Goal: Task Accomplishment & Management: Manage account settings

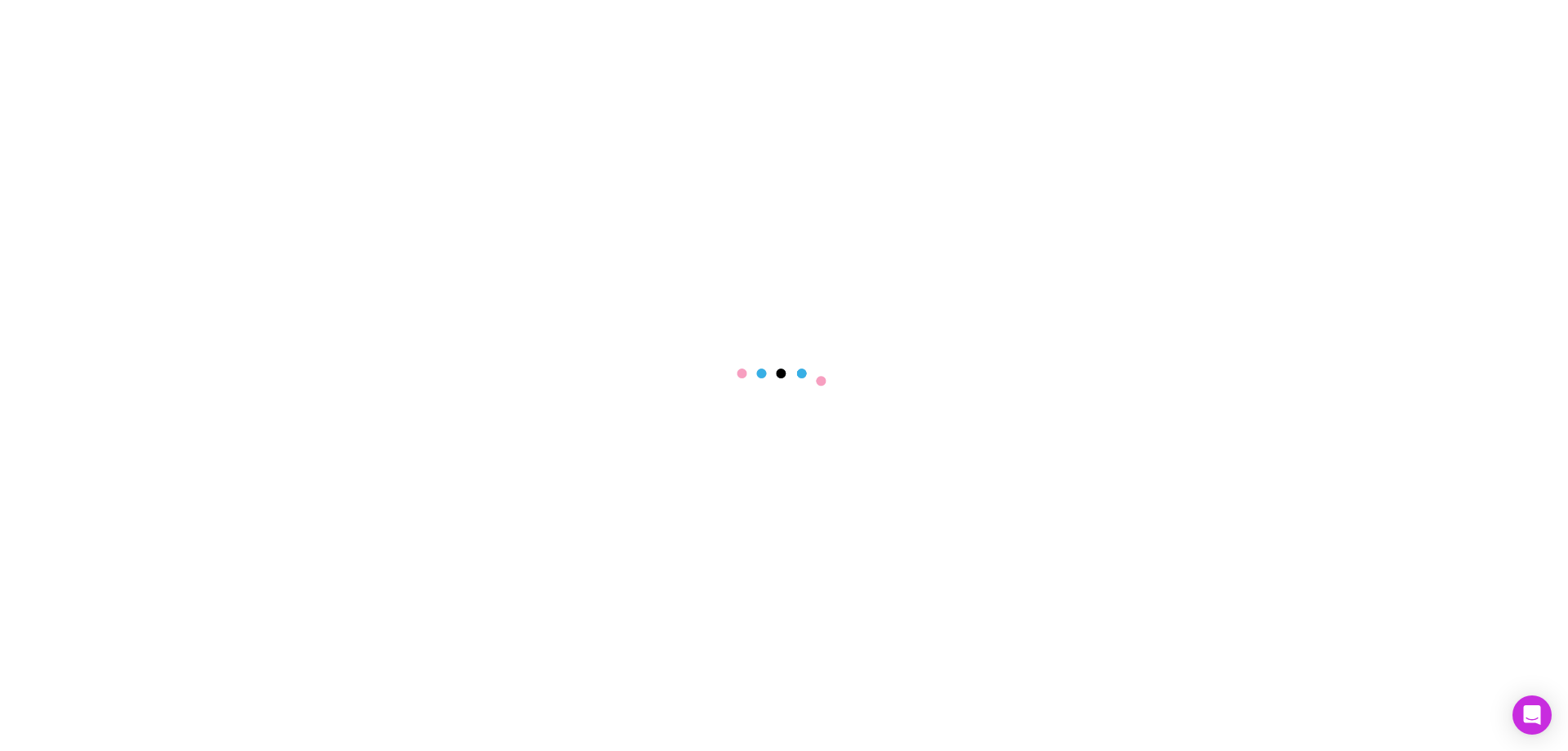
click at [1525, 27] on div at bounding box center [784, 376] width 1568 height 751
select select "****"
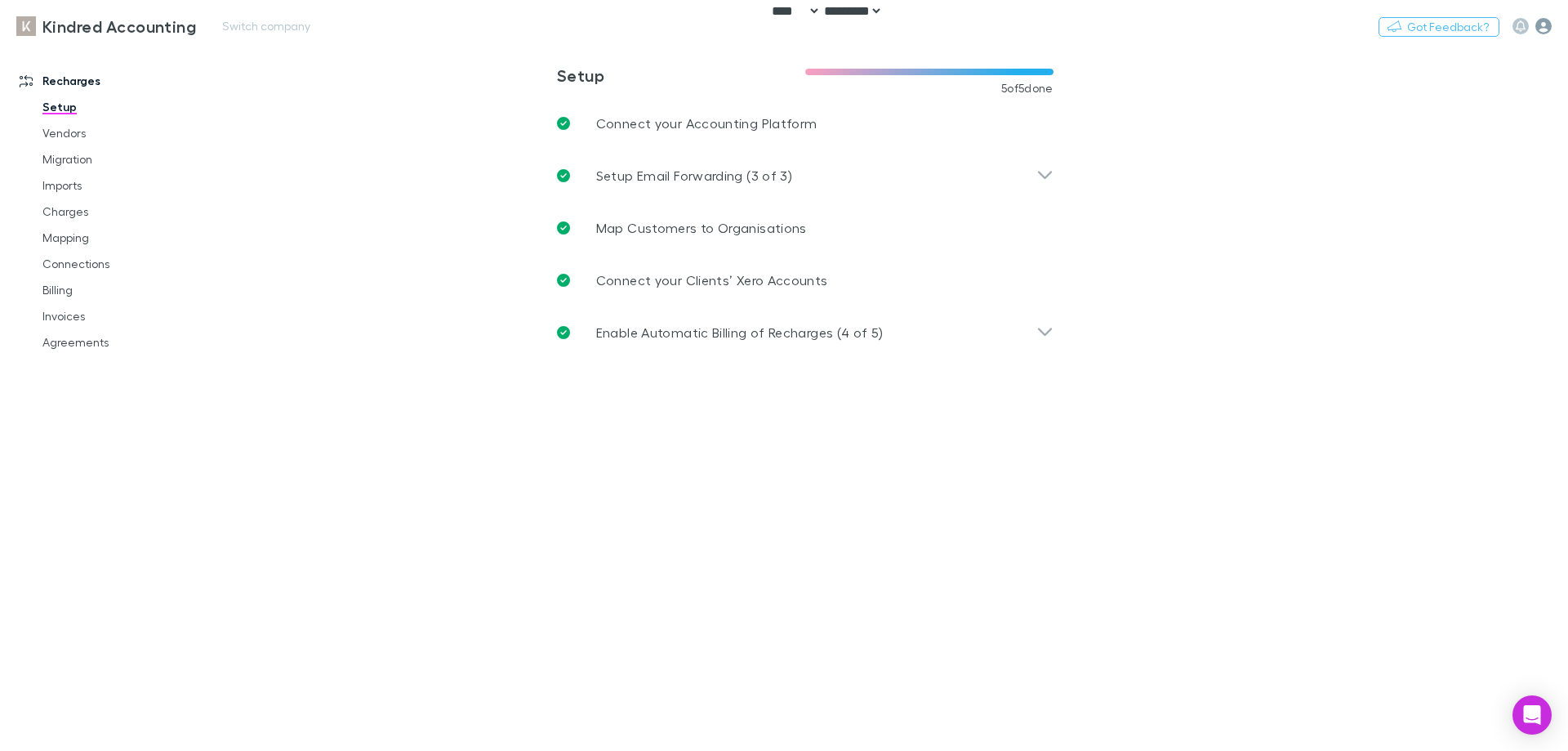
click at [1548, 27] on icon "button" at bounding box center [1543, 26] width 16 height 16
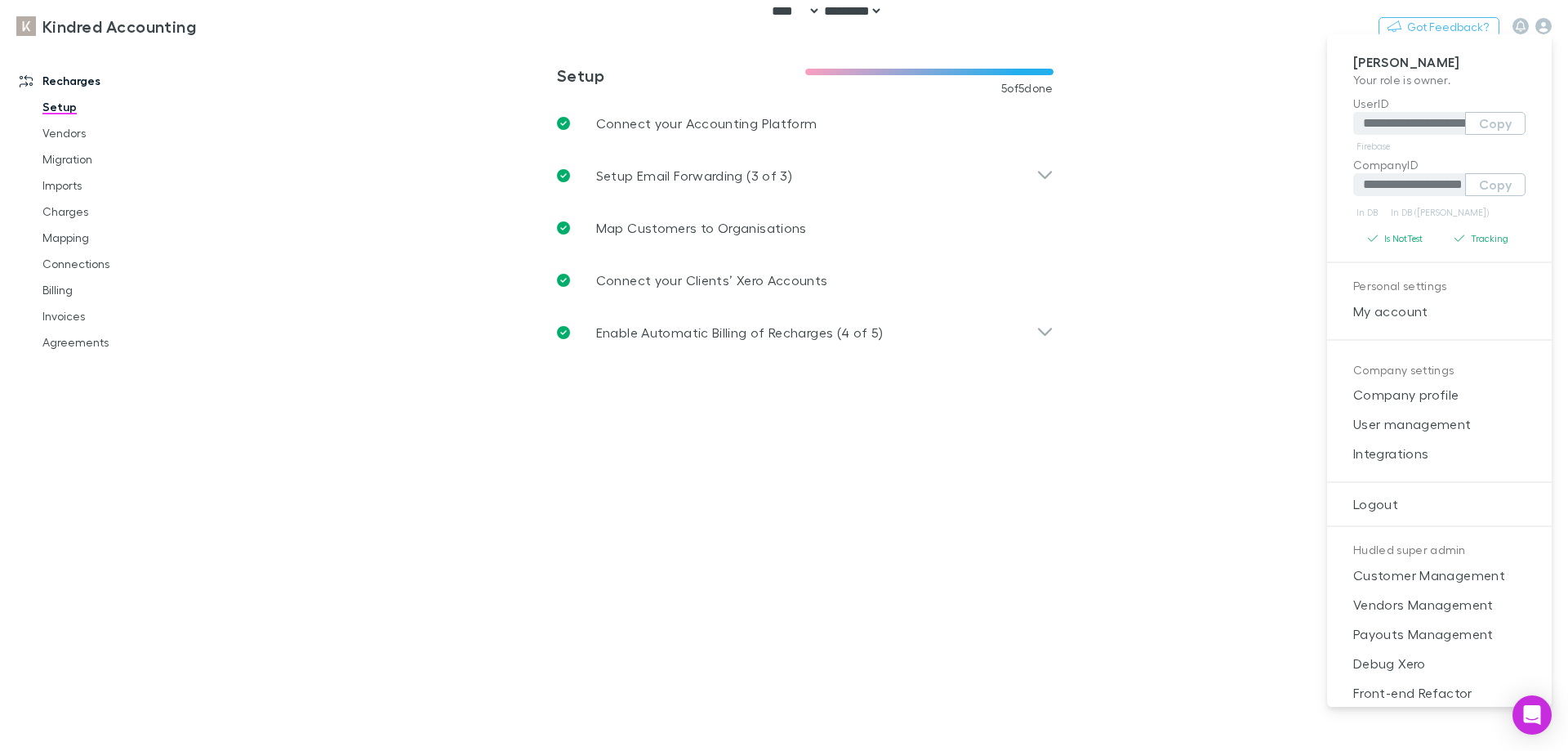
click at [273, 40] on div at bounding box center [784, 376] width 1568 height 751
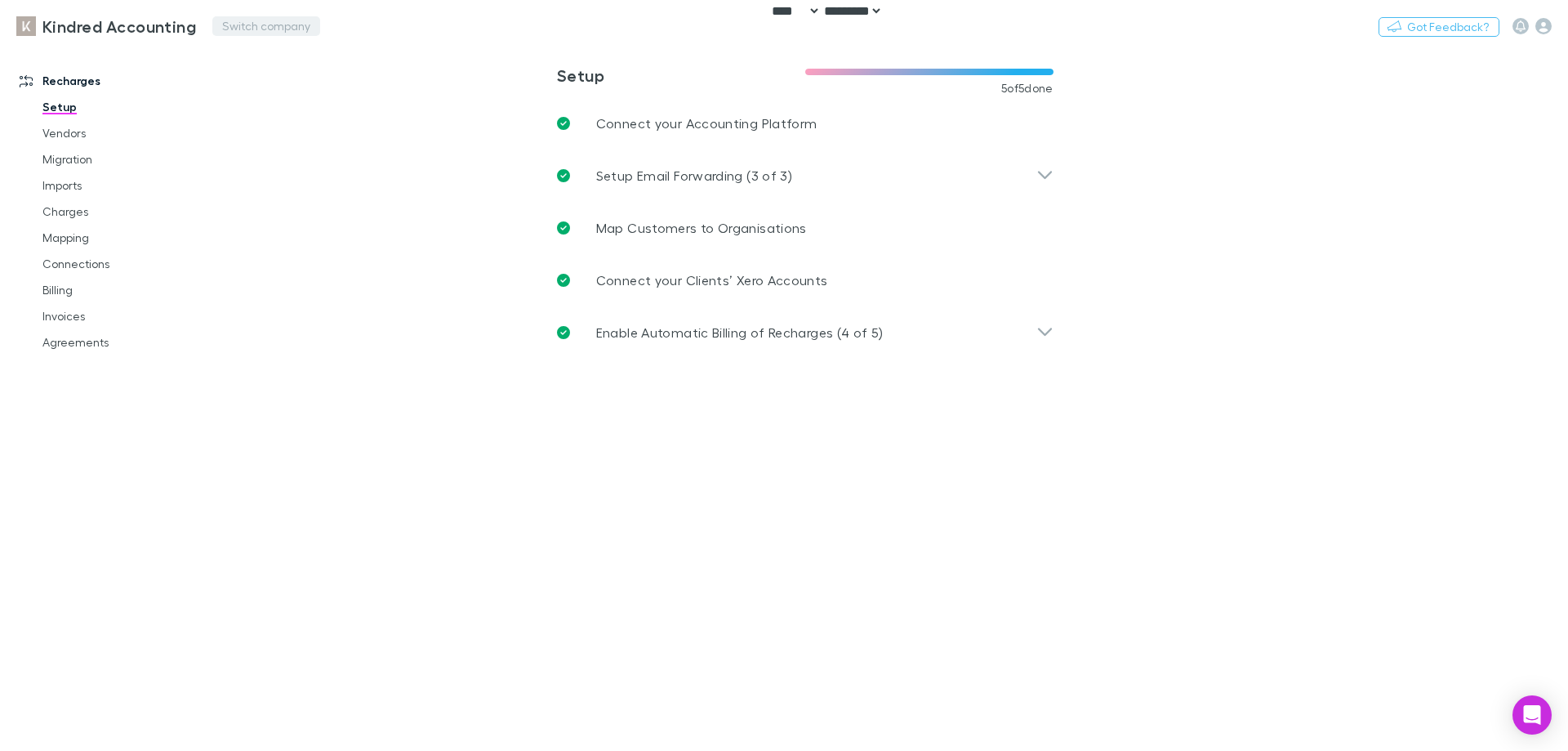
click at [245, 28] on button "Switch company" at bounding box center [266, 26] width 108 height 20
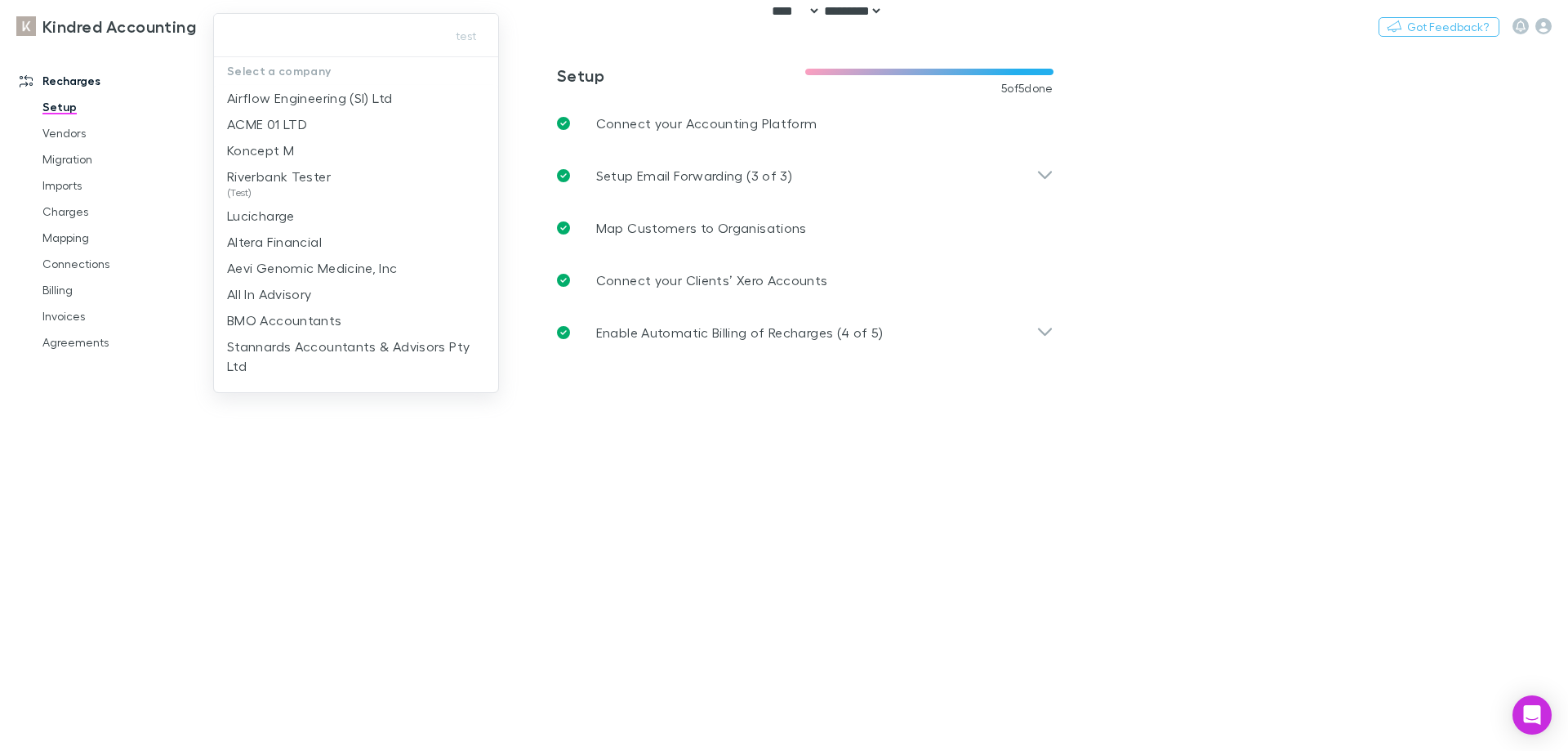
type input "*"
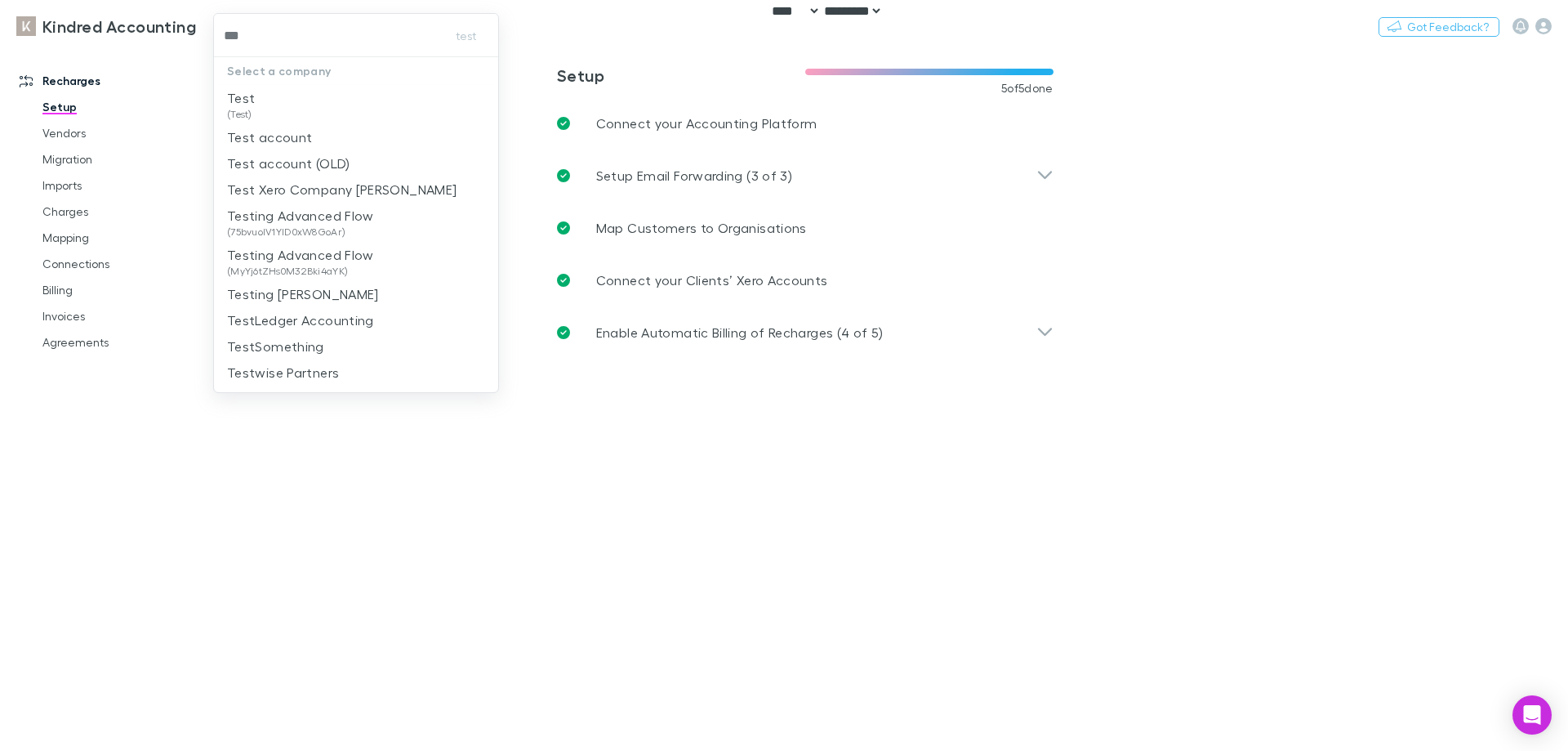
type input "****"
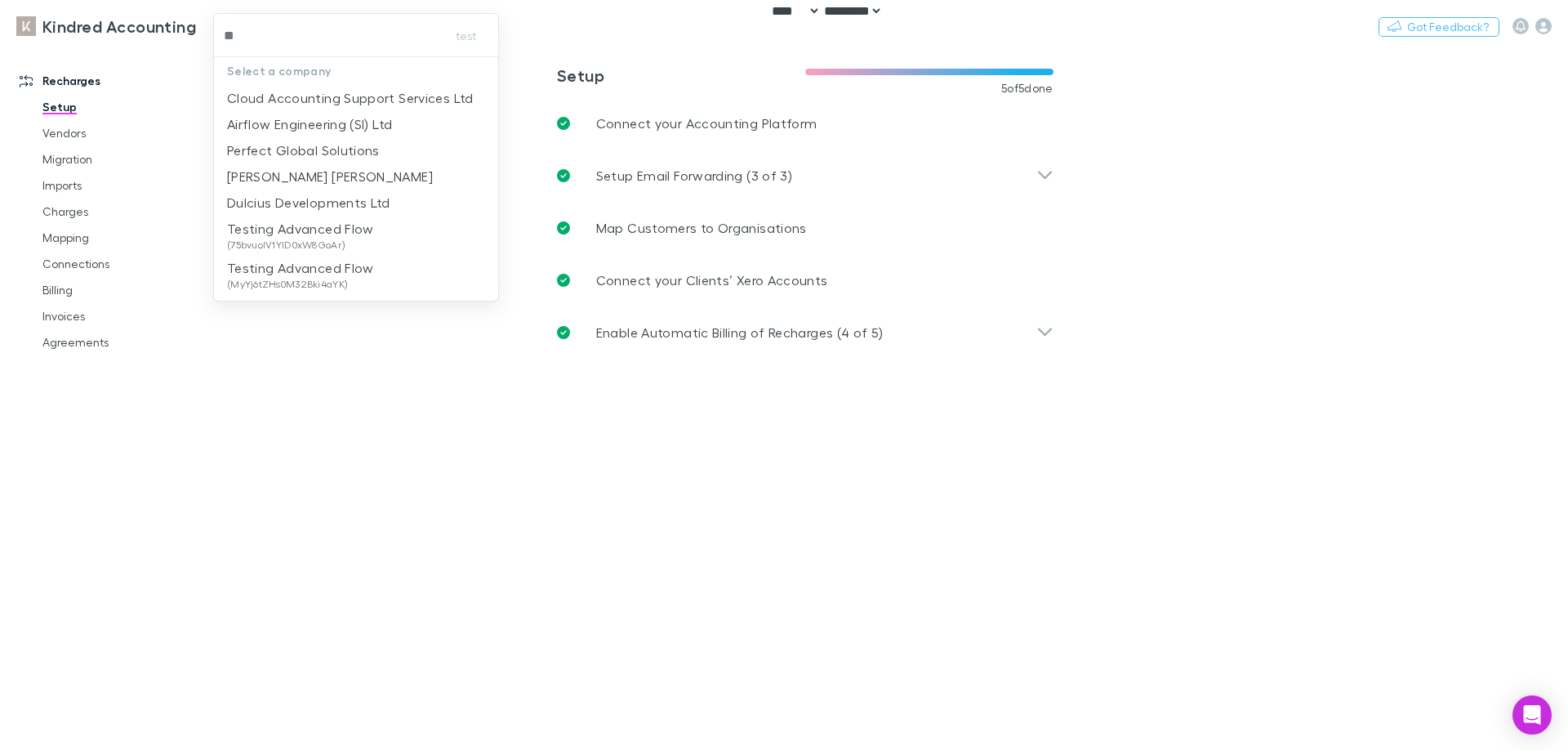
type input "*"
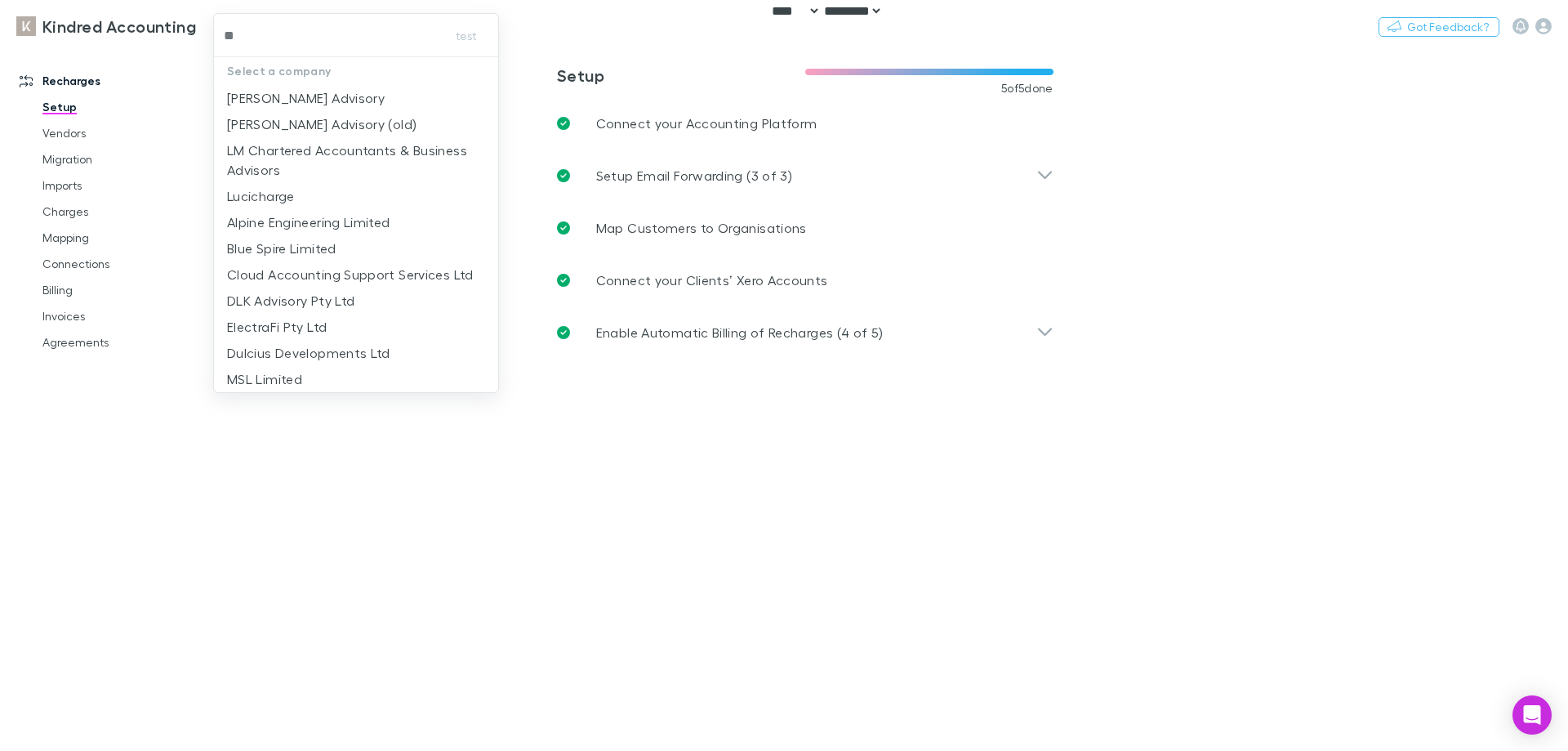
type input "***"
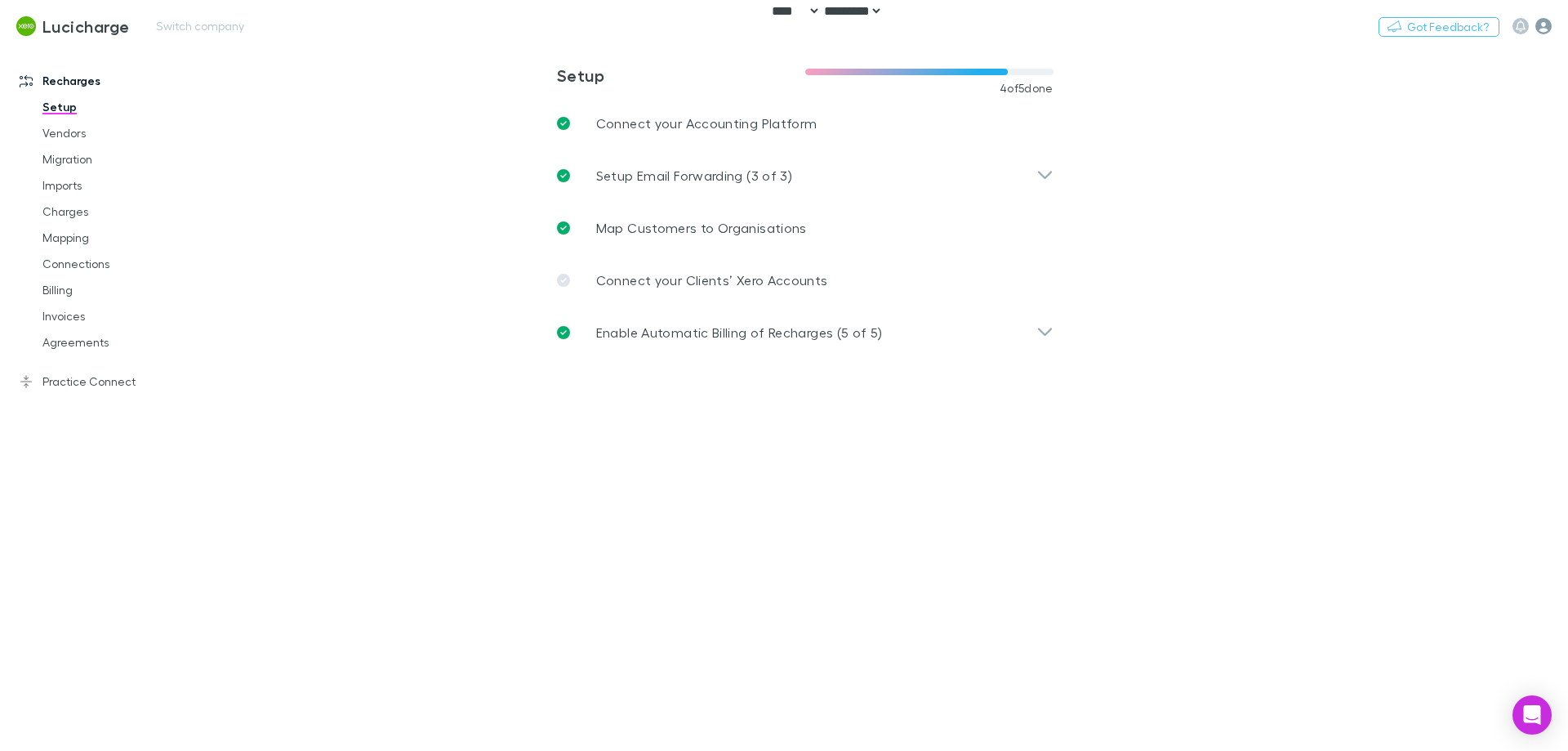
click at [1543, 28] on icon "button" at bounding box center [1543, 26] width 16 height 16
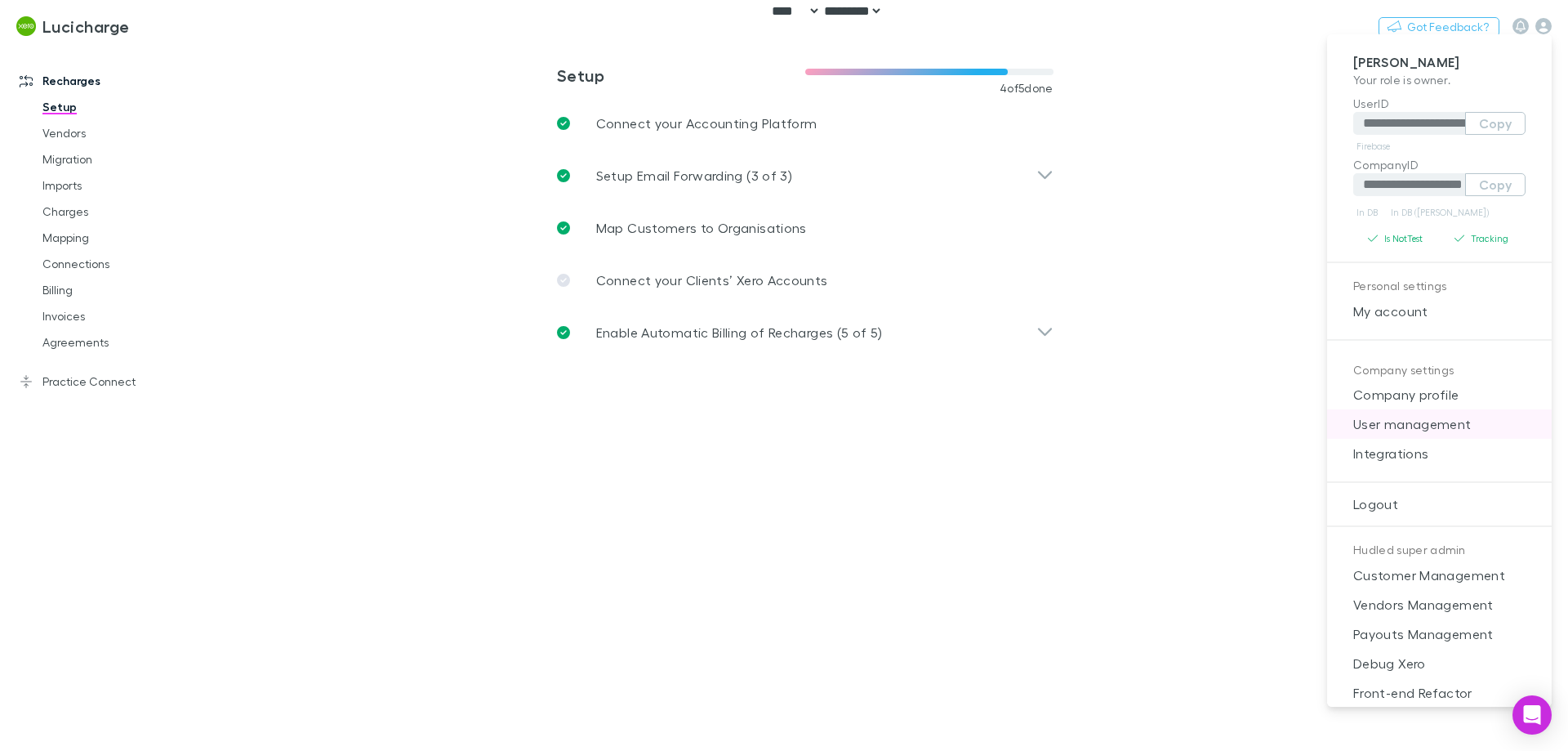
click at [1430, 424] on span "User management" at bounding box center [1439, 424] width 198 height 20
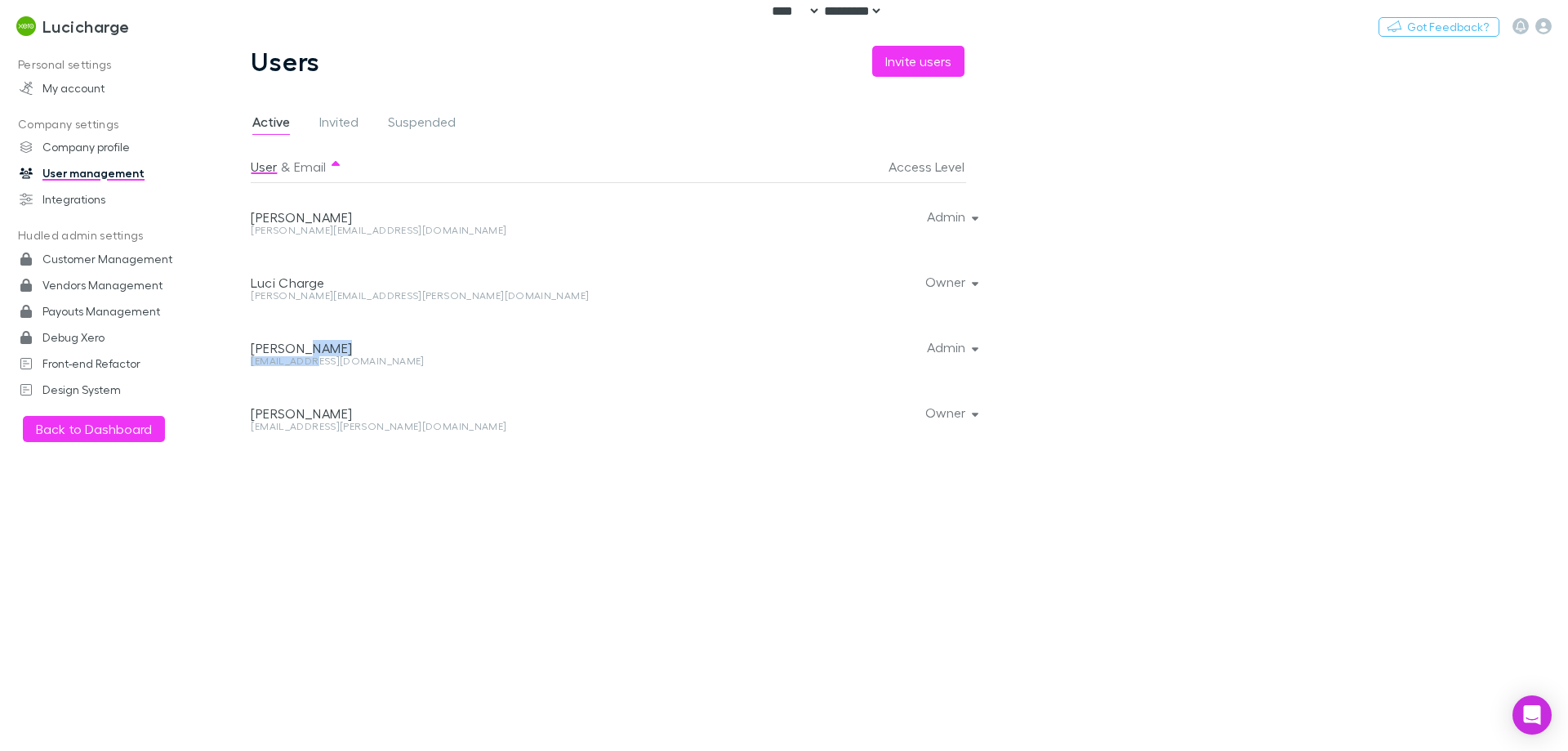
click at [301, 356] on div "[PERSON_NAME] [EMAIL_ADDRESS][DOMAIN_NAME]" at bounding box center [480, 346] width 458 height 65
click at [301, 356] on div "[PERSON_NAME]" at bounding box center [476, 348] width 451 height 16
click at [451, 363] on div "[EMAIL_ADDRESS][DOMAIN_NAME]" at bounding box center [476, 361] width 451 height 9
click at [277, 360] on div "[EMAIL_ADDRESS][DOMAIN_NAME]" at bounding box center [476, 361] width 451 height 9
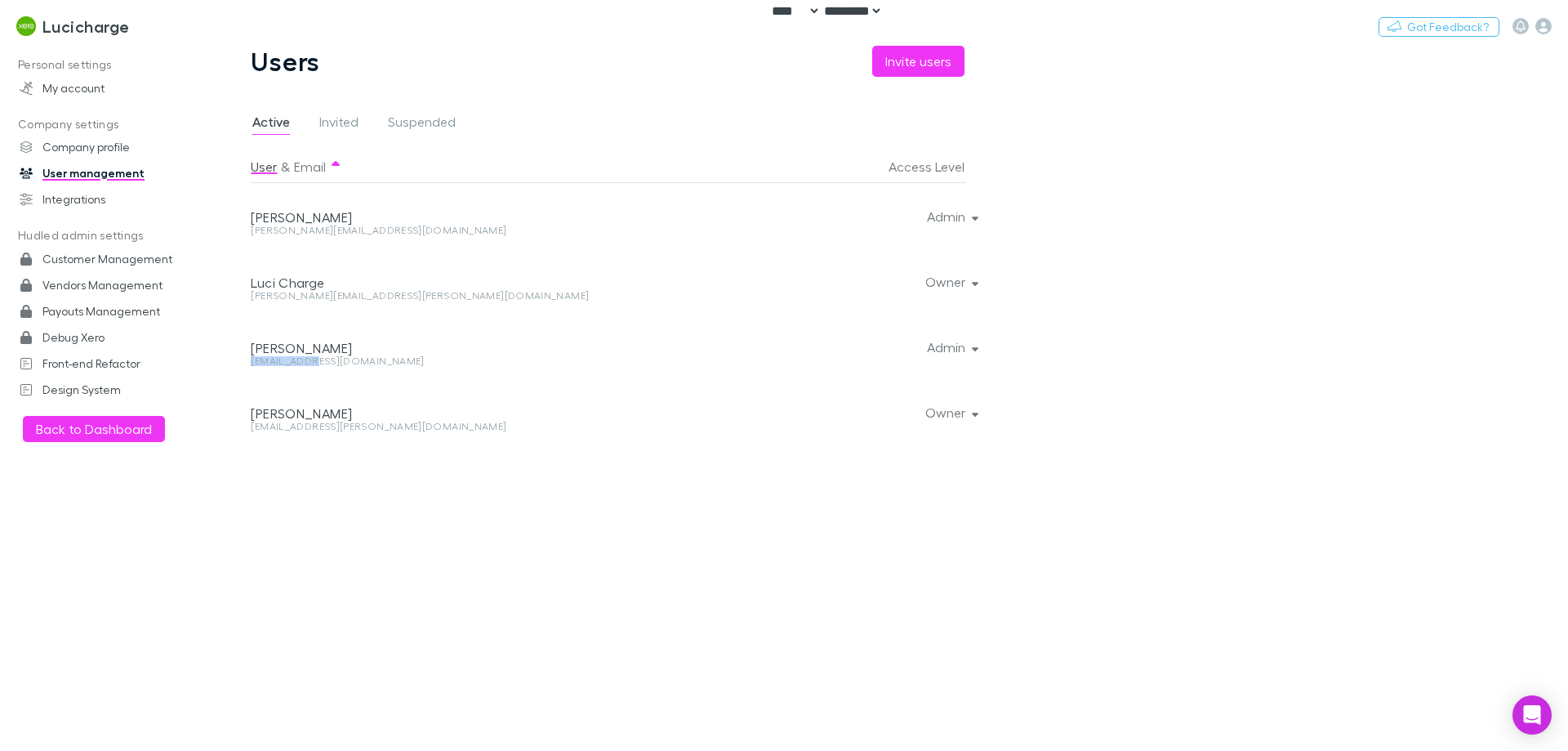
click at [277, 360] on div "[EMAIL_ADDRESS][DOMAIN_NAME]" at bounding box center [476, 361] width 451 height 9
click at [637, 372] on div "[EMAIL_ADDRESS][DOMAIN_NAME]" at bounding box center [476, 368] width 451 height 23
click at [1549, 23] on icon "button" at bounding box center [1543, 26] width 16 height 16
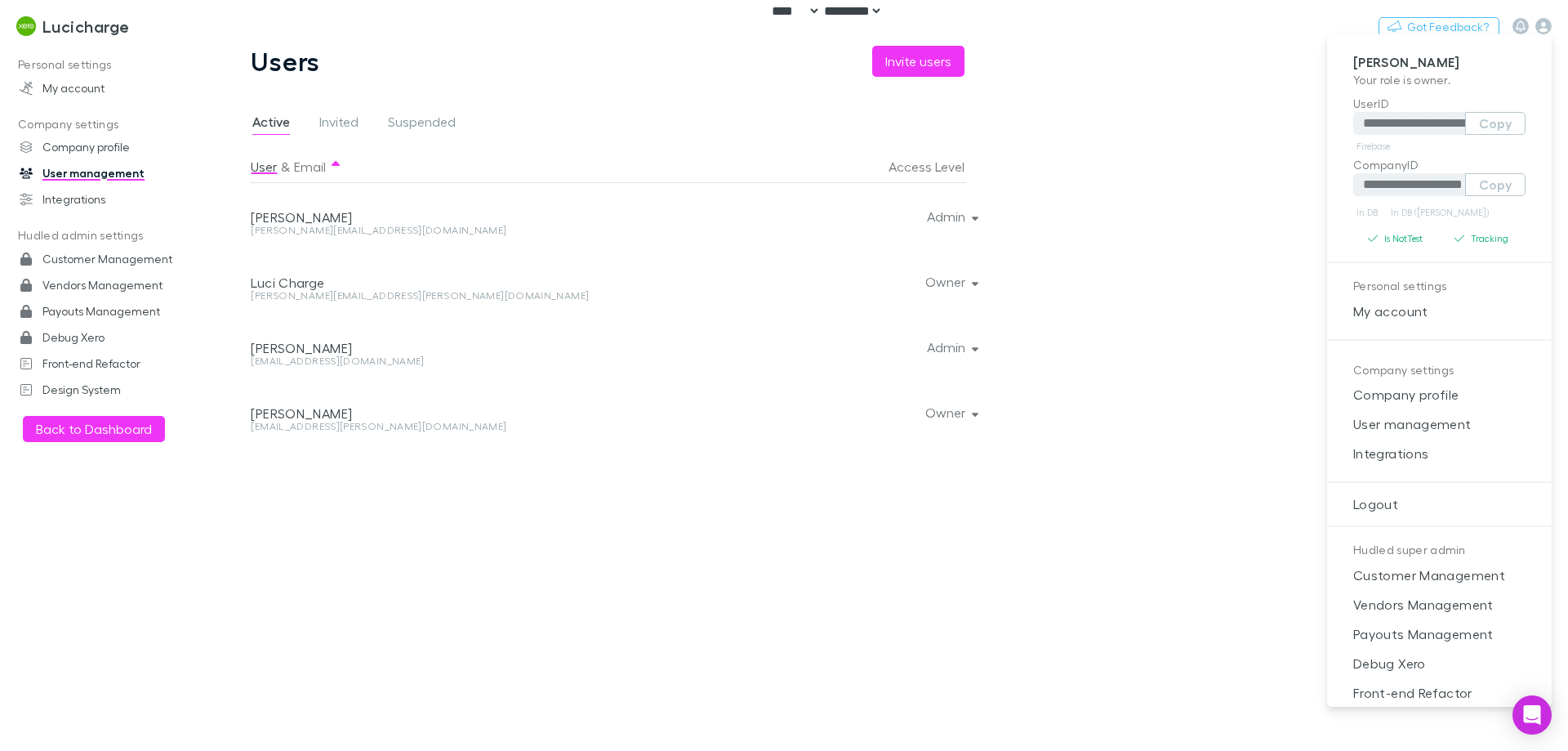
click at [297, 359] on div at bounding box center [784, 376] width 1568 height 751
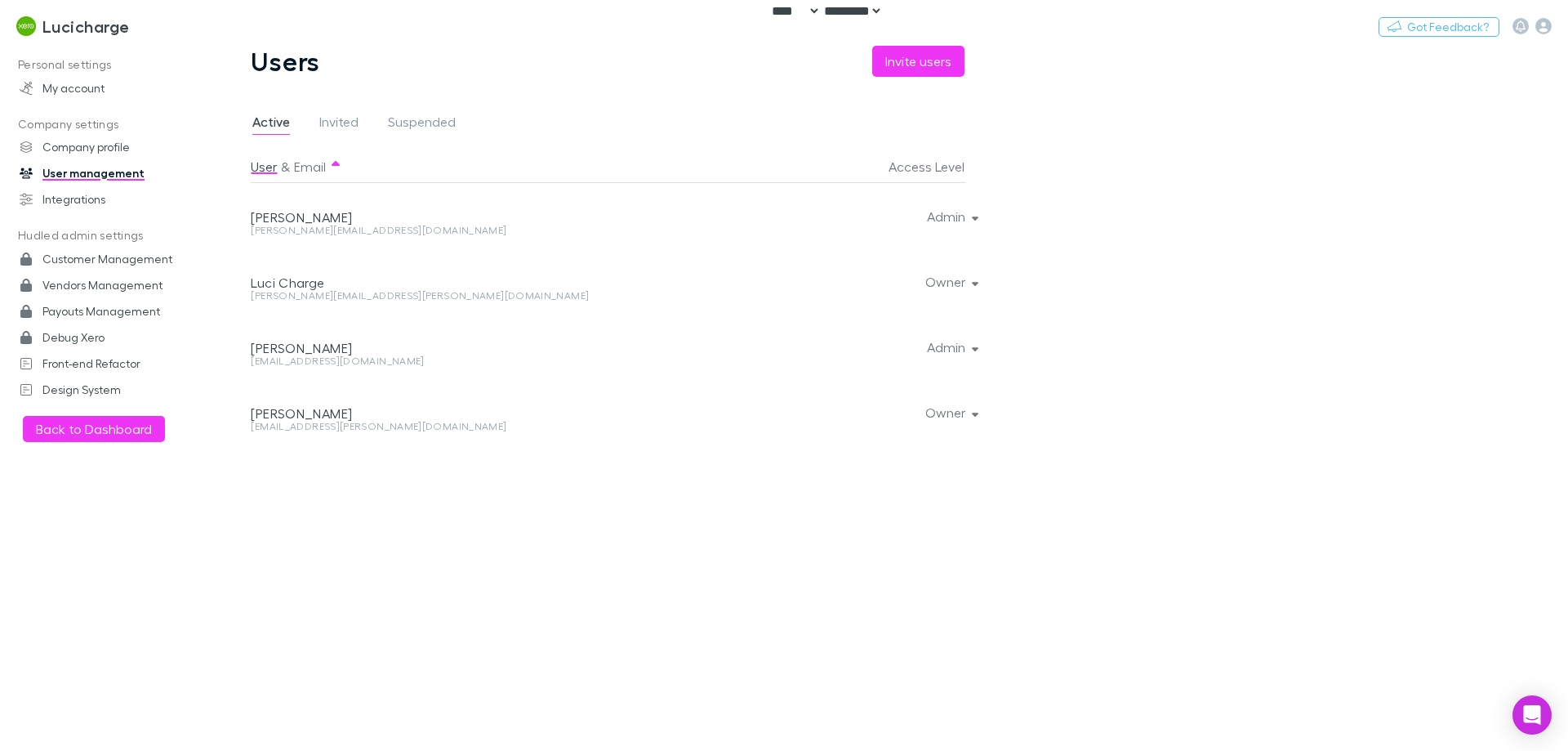
click at [297, 359] on div at bounding box center [784, 376] width 1568 height 751
click at [297, 359] on div "**********" at bounding box center [784, 376] width 1568 height 751
click at [302, 359] on div "[EMAIL_ADDRESS][DOMAIN_NAME]" at bounding box center [476, 361] width 451 height 9
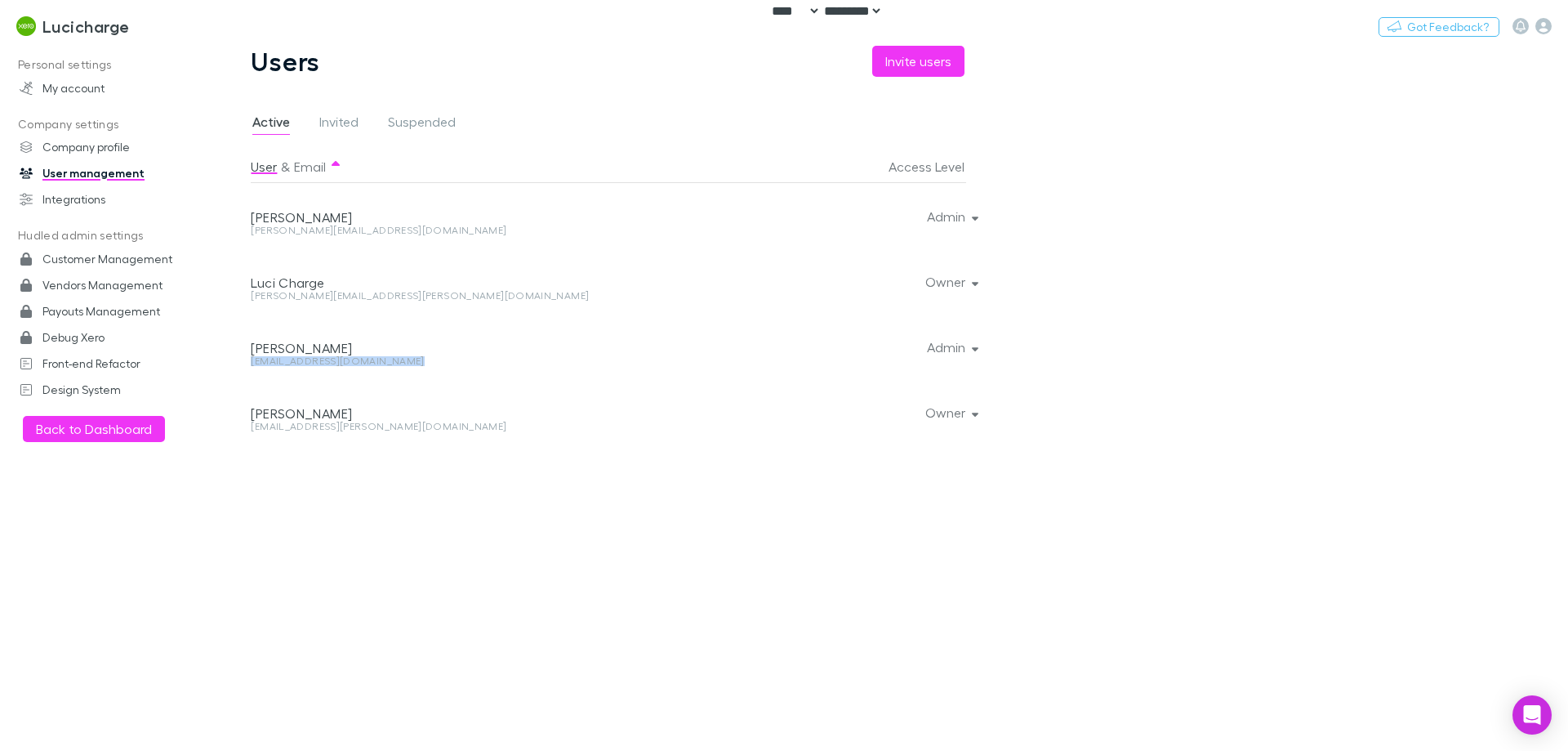
copy div "[EMAIL_ADDRESS][DOMAIN_NAME] Admin"
click at [601, 468] on div "User & Email Access Level [PERSON_NAME] [PERSON_NAME][EMAIL_ADDRESS][DOMAIN_NAM…" at bounding box center [619, 444] width 738 height 587
